Goal: Task Accomplishment & Management: Manage account settings

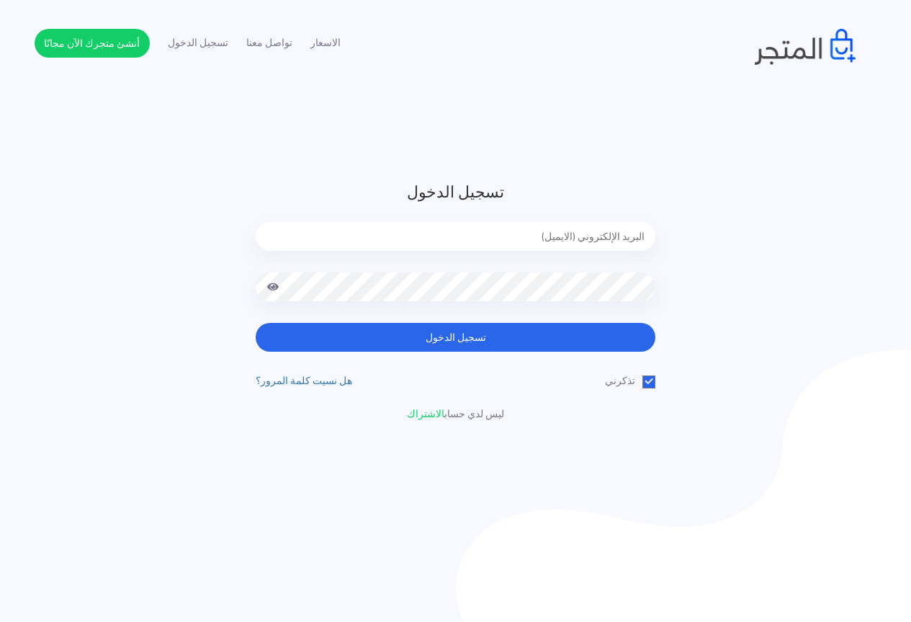
click at [603, 238] on input "email" at bounding box center [456, 236] width 400 height 29
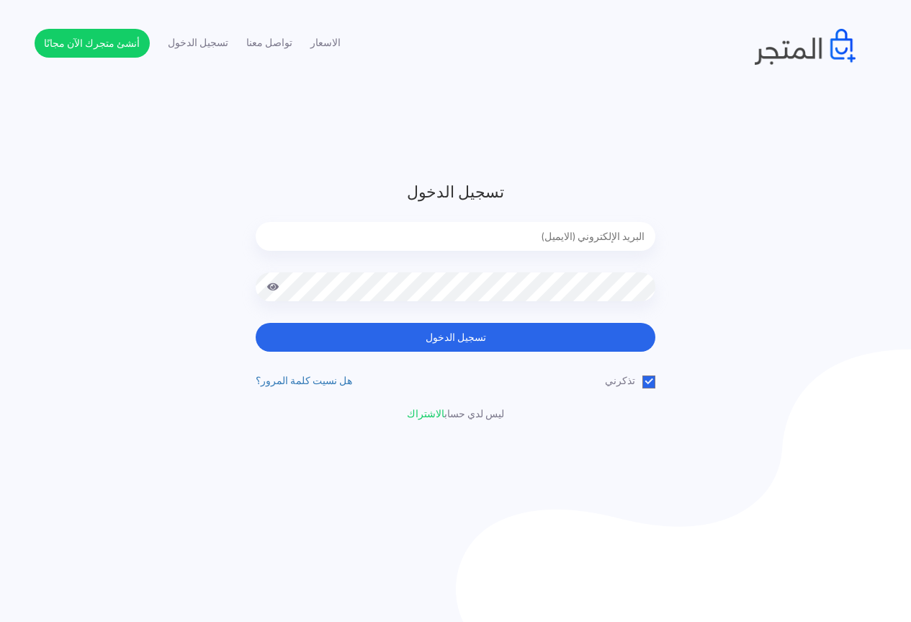
drag, startPoint x: 730, startPoint y: 182, endPoint x: 762, endPoint y: 195, distance: 35.2
click at [762, 195] on div "تسجيل الدخول تسجيل الدخول تذكرني" at bounding box center [456, 300] width 843 height 241
click at [494, 236] on input "email" at bounding box center [456, 236] width 400 height 29
click at [768, 215] on div "تسجيل الدخول تسجيل الدخول تذكرني" at bounding box center [456, 300] width 843 height 241
click at [101, 162] on header "تسجيل الدخول تسجيل الدخول تذكرني" at bounding box center [455, 311] width 911 height 622
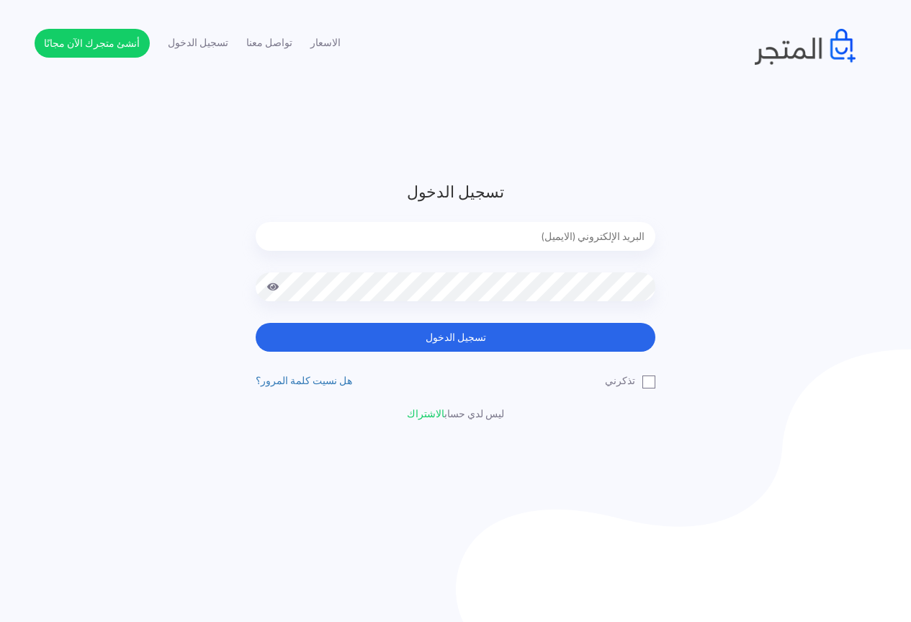
click at [671, 147] on header "تسجيل الدخول تسجيل الدخول تذكرني" at bounding box center [455, 311] width 911 height 622
click at [650, 382] on label "تذكرني" at bounding box center [630, 380] width 50 height 15
click at [650, 382] on input "تذكرني" at bounding box center [650, 377] width 9 height 9
click at [653, 381] on label "تذكرني" at bounding box center [630, 380] width 50 height 15
click at [653, 381] on input "تذكرني" at bounding box center [650, 377] width 9 height 9
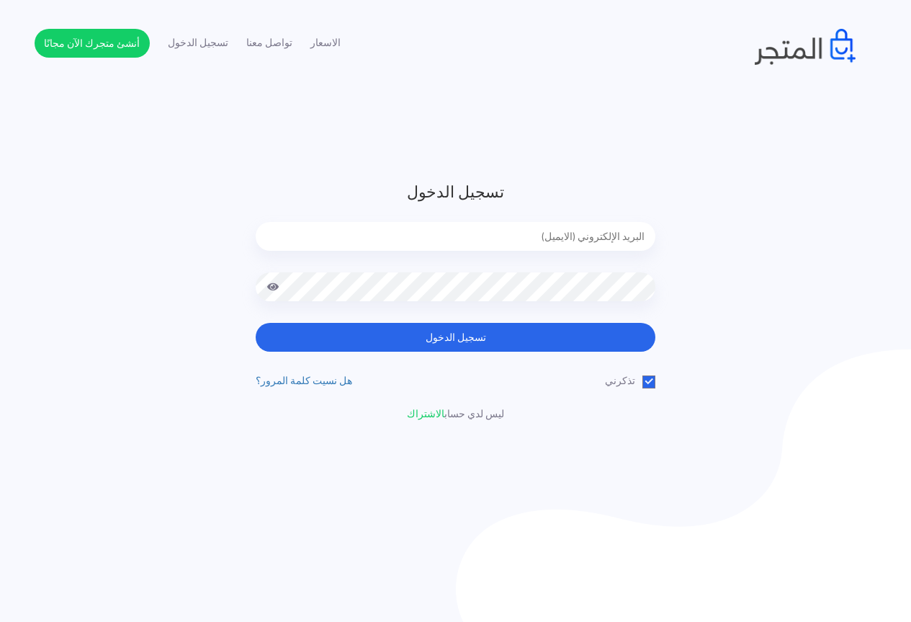
checkbox input "false"
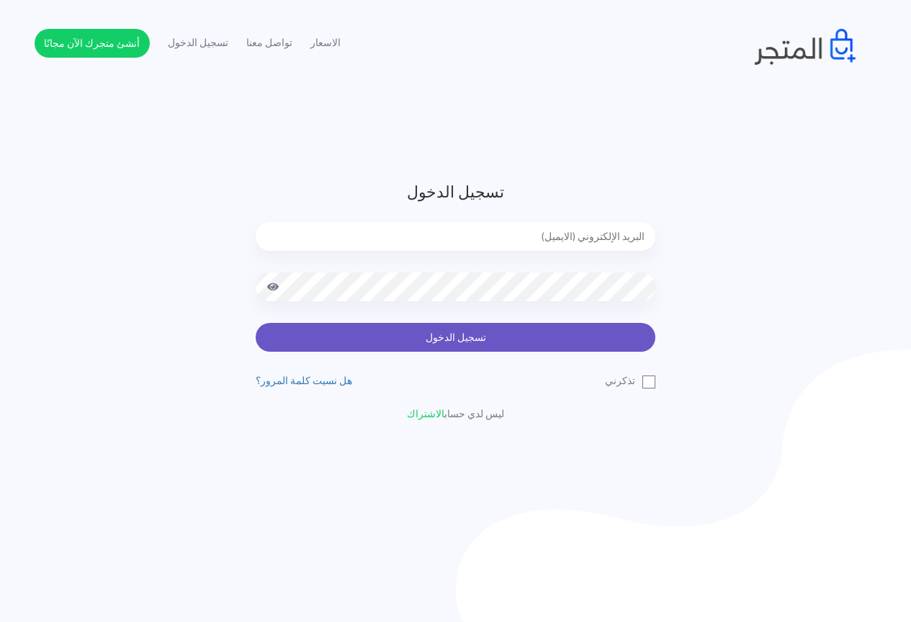
type input "[EMAIL_ADDRESS][DOMAIN_NAME]"
click at [442, 328] on button "تسجيل الدخول" at bounding box center [456, 337] width 400 height 29
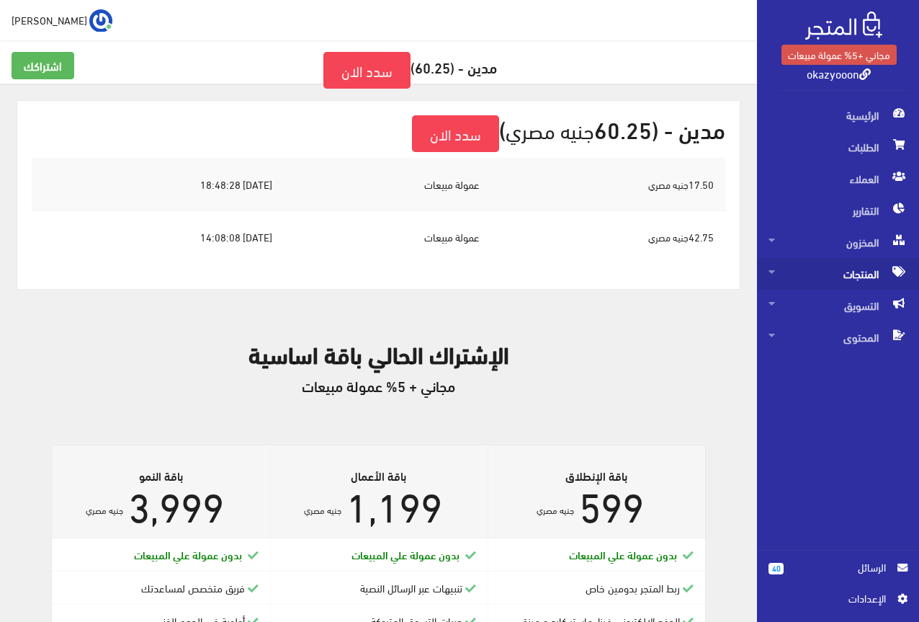
click at [771, 270] on icon at bounding box center [772, 272] width 6 height 10
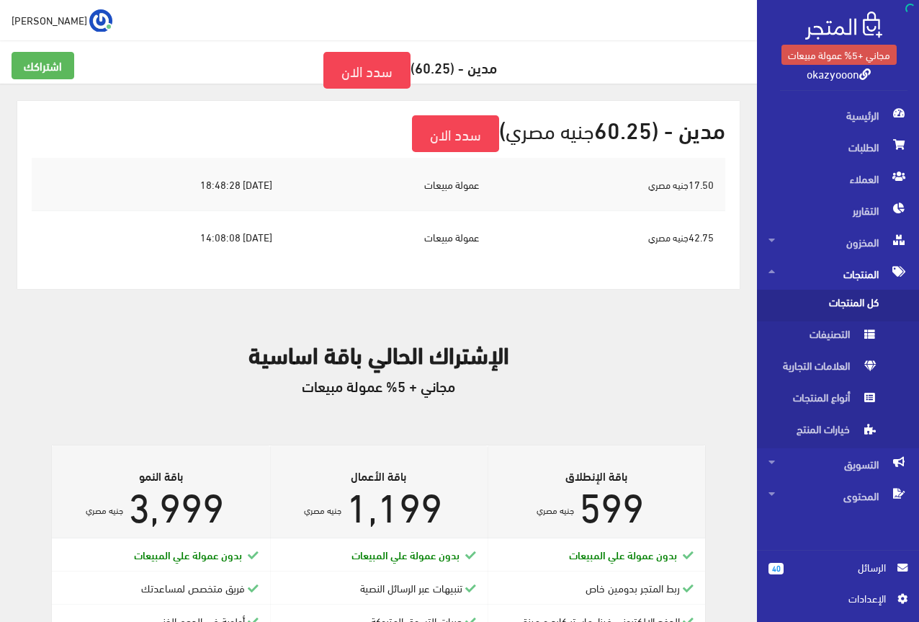
click at [822, 293] on span "كل المنتجات" at bounding box center [823, 306] width 109 height 32
